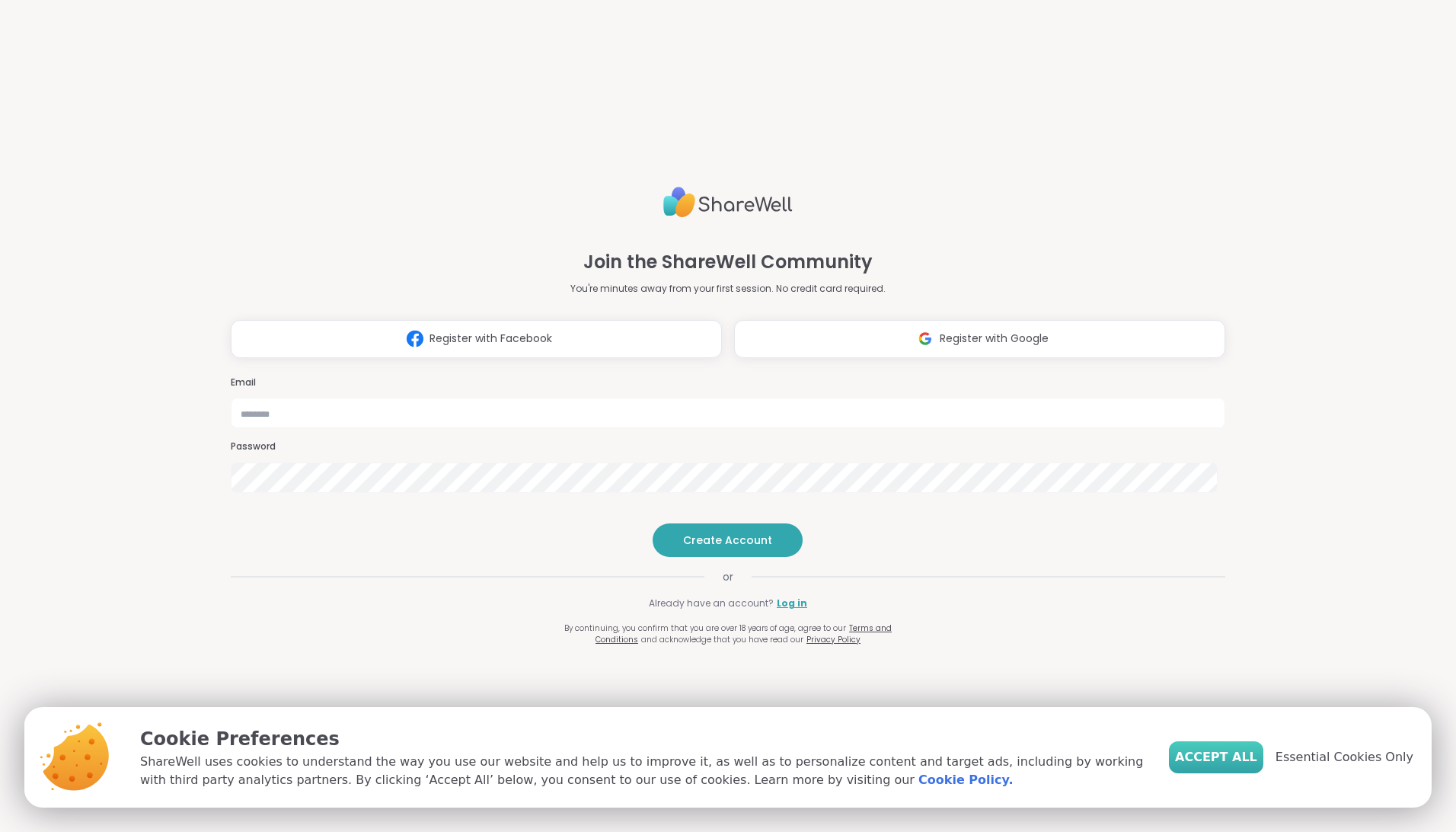
click at [1212, 759] on span "Accept All" at bounding box center [1216, 758] width 82 height 19
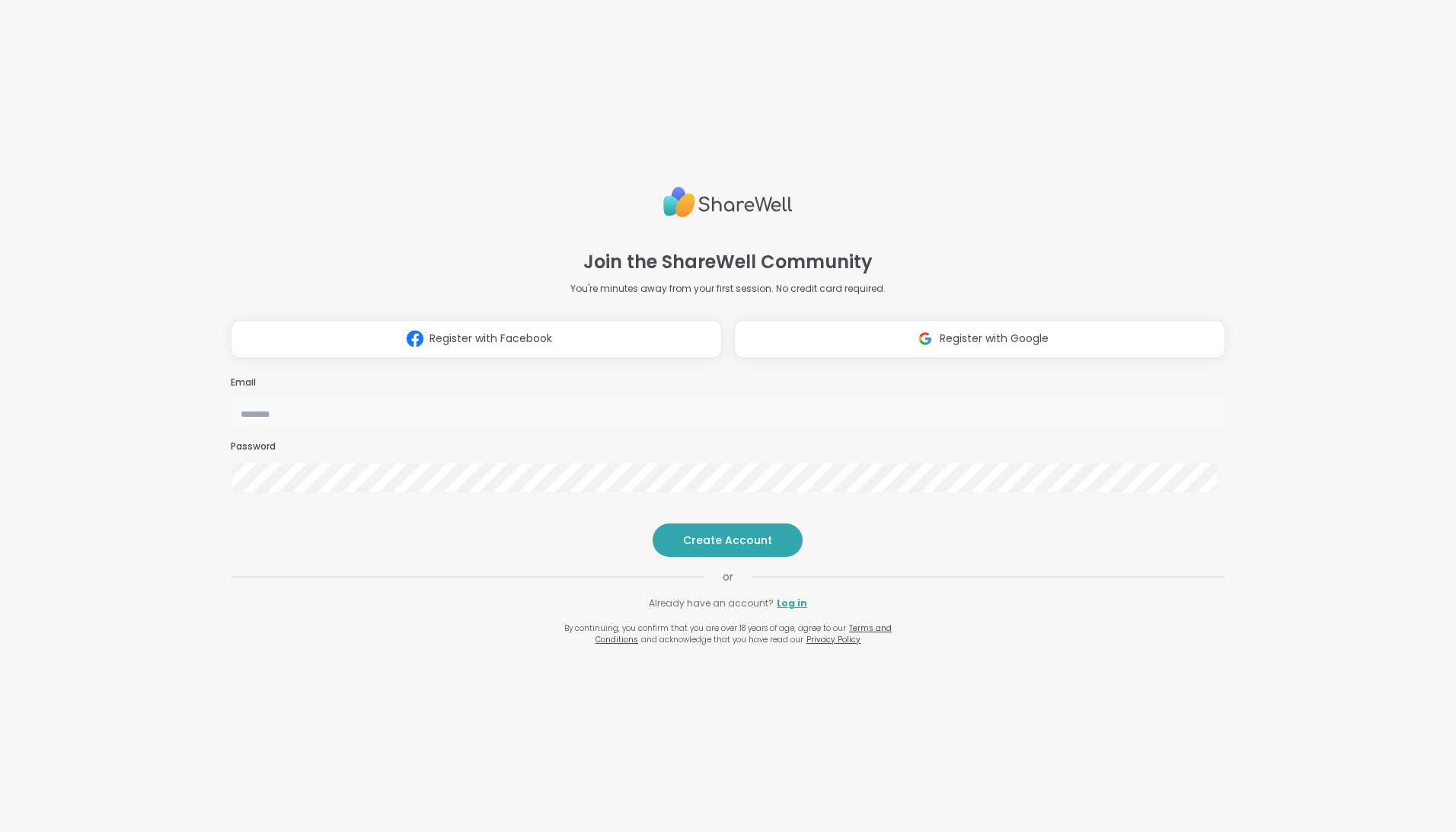
click at [713, 397] on input "email" at bounding box center [728, 412] width 995 height 30
type input "**********"
